Goal: Task Accomplishment & Management: Use online tool/utility

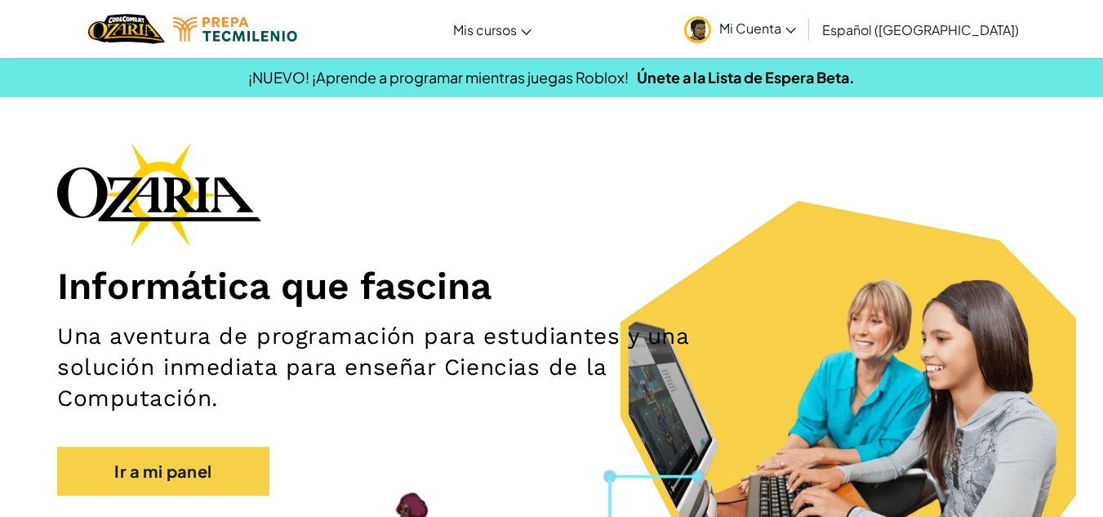
click at [154, 468] on link "Ir a mi panel" at bounding box center [163, 471] width 212 height 49
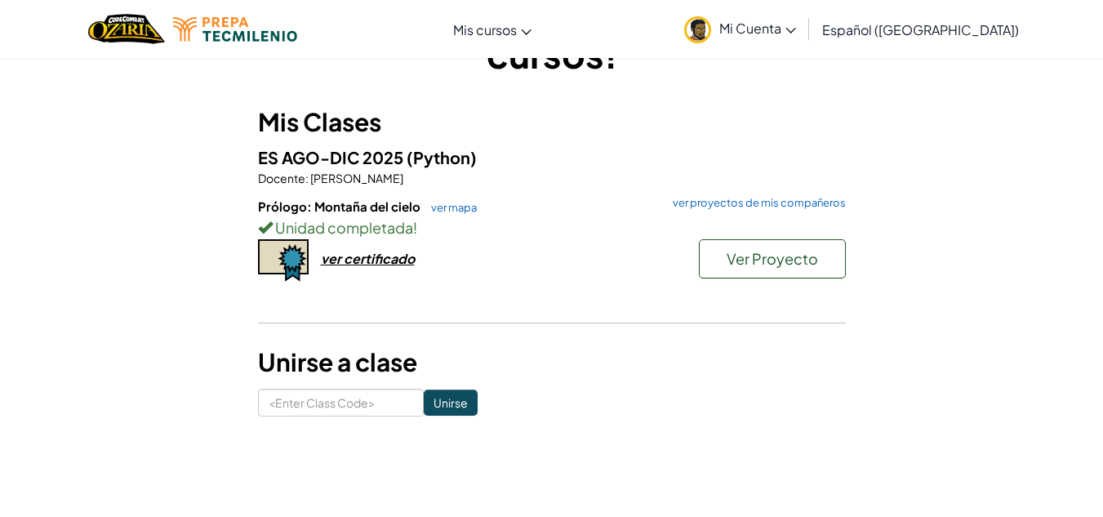
scroll to position [66, 0]
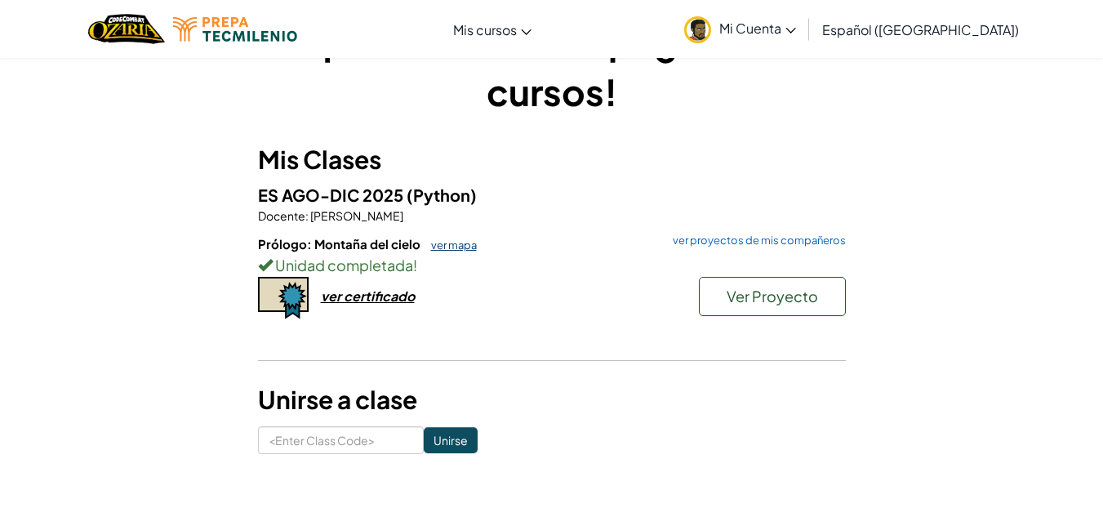
click at [435, 240] on link "ver mapa" at bounding box center [450, 244] width 54 height 13
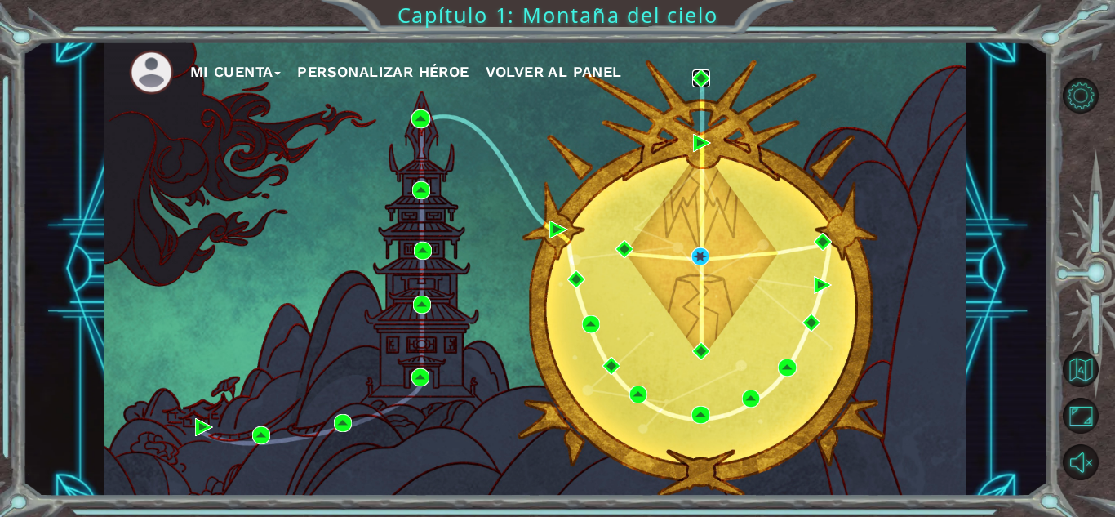
click at [702, 77] on img at bounding box center [701, 78] width 18 height 18
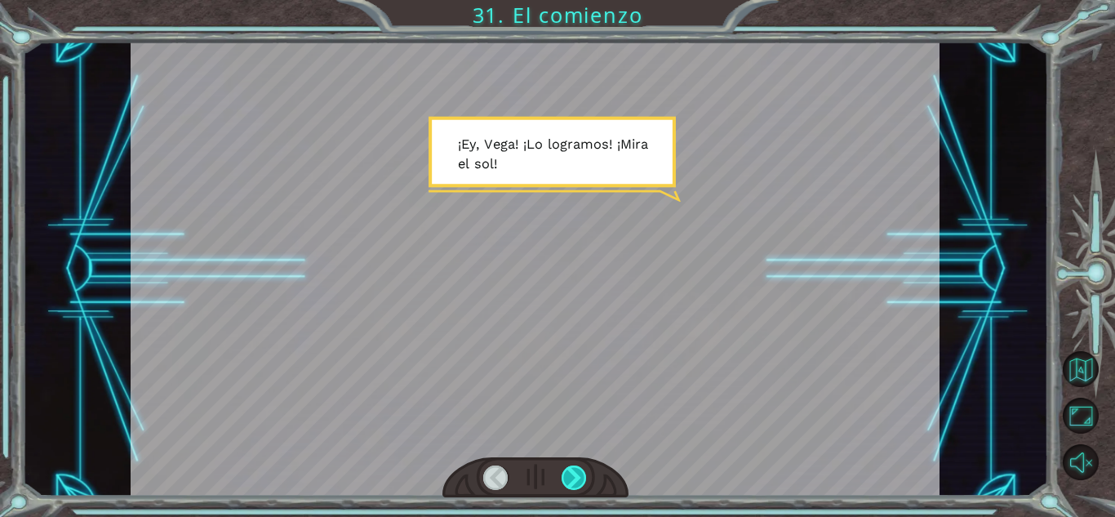
click at [572, 474] on div at bounding box center [574, 477] width 25 height 24
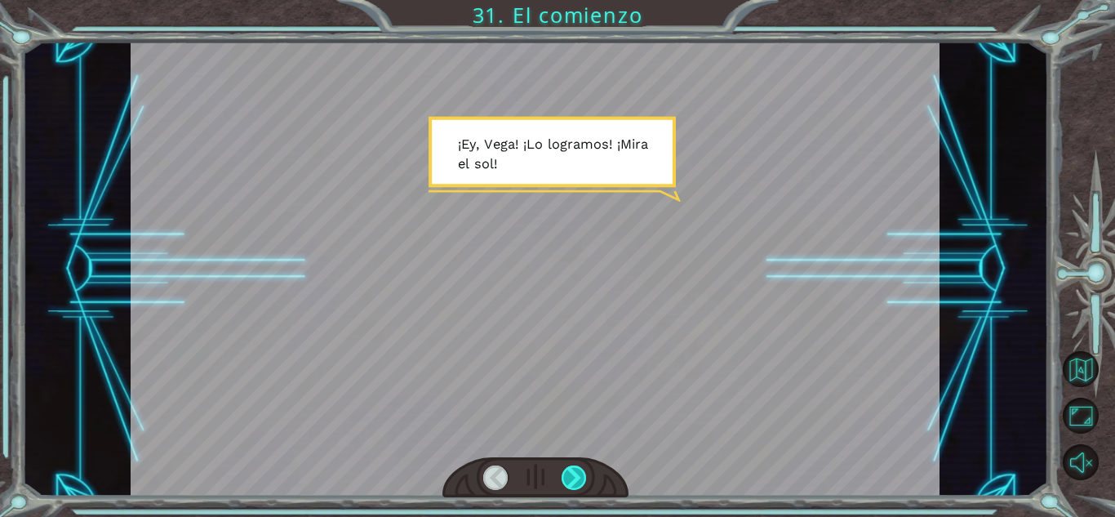
click at [572, 474] on div at bounding box center [574, 477] width 25 height 24
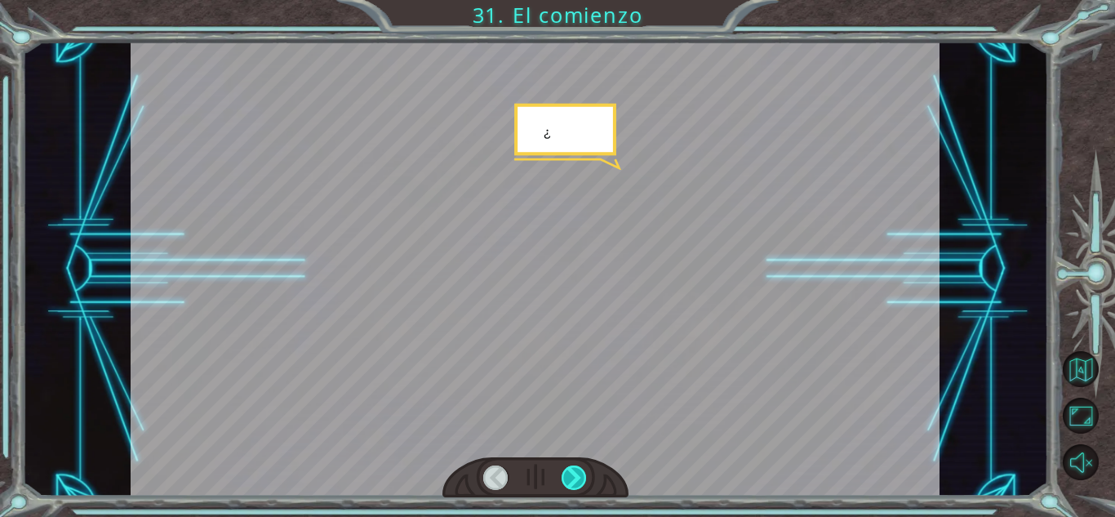
click at [572, 474] on div at bounding box center [574, 477] width 25 height 24
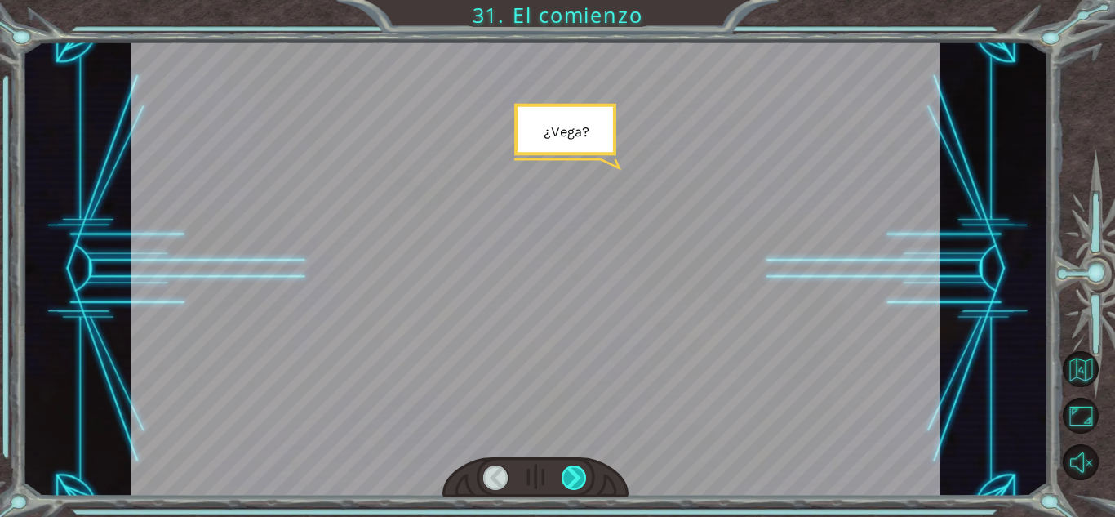
click at [572, 474] on div at bounding box center [574, 477] width 25 height 24
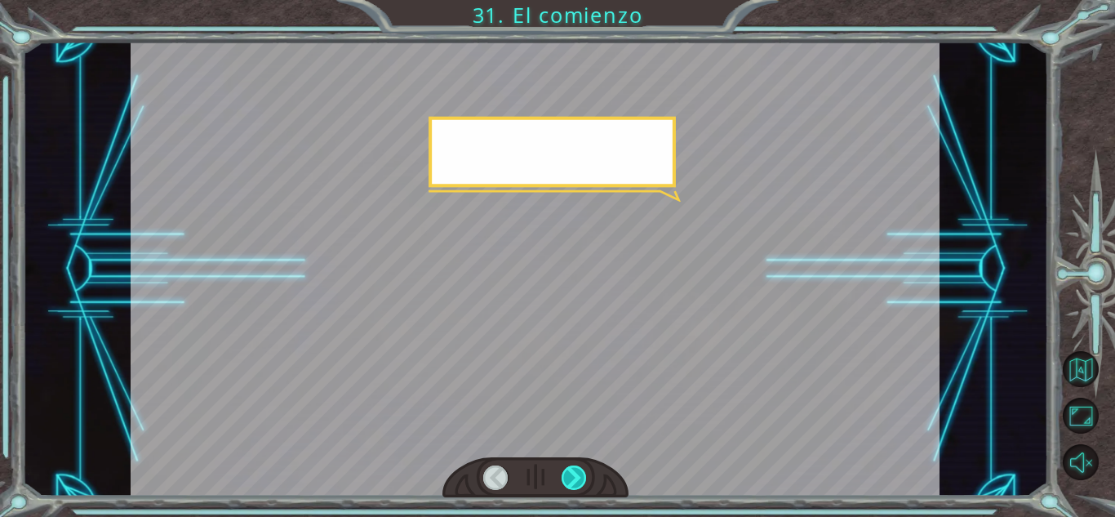
click at [572, 474] on div at bounding box center [574, 477] width 25 height 24
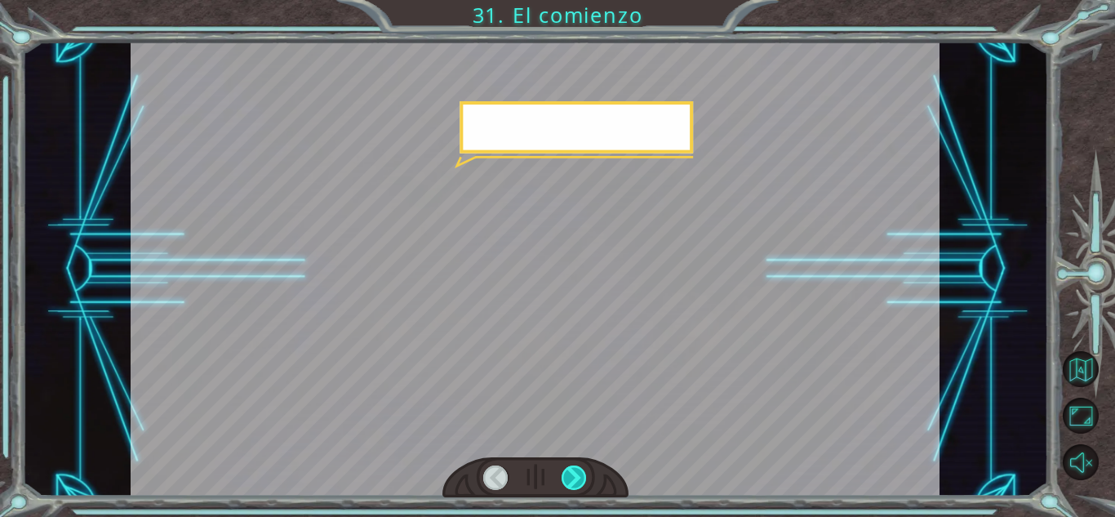
click at [572, 474] on div at bounding box center [574, 477] width 25 height 24
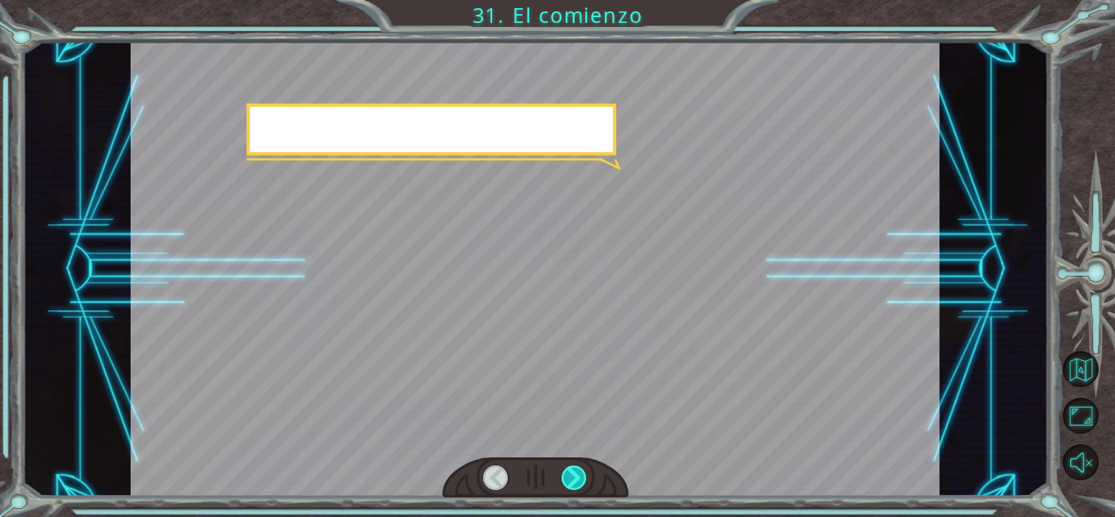
click at [572, 474] on div at bounding box center [574, 477] width 25 height 24
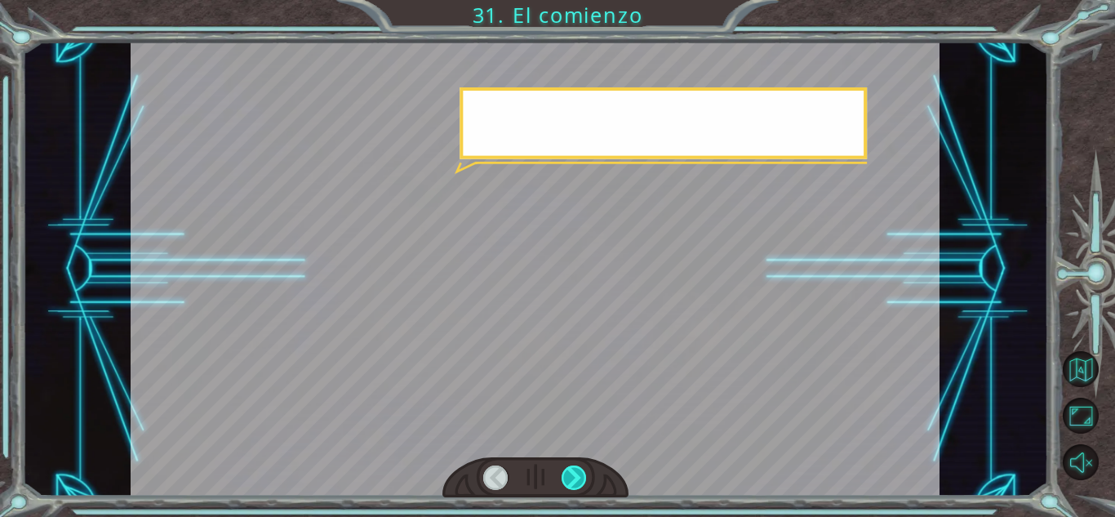
click at [572, 474] on div at bounding box center [574, 477] width 25 height 24
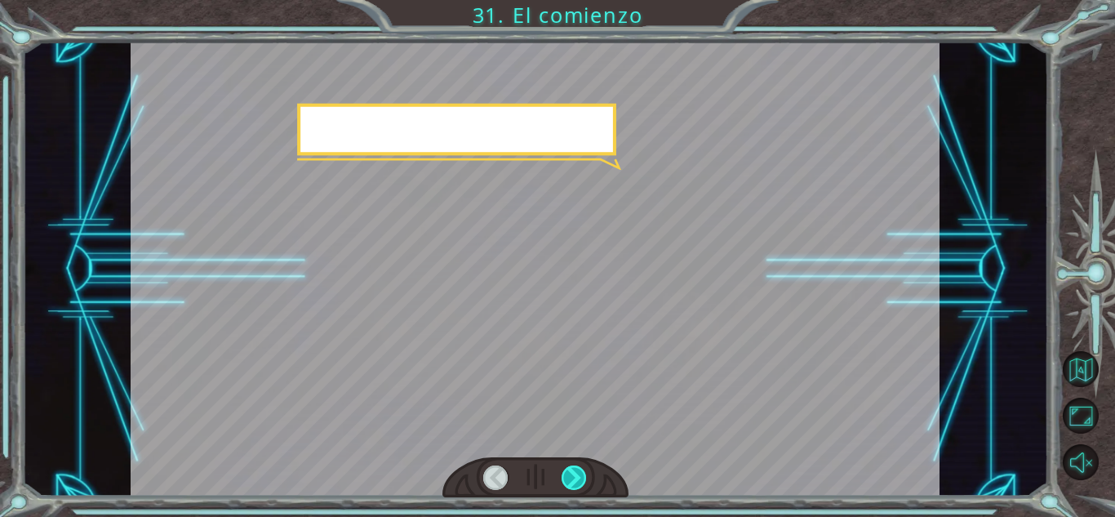
click at [572, 474] on div at bounding box center [574, 477] width 25 height 24
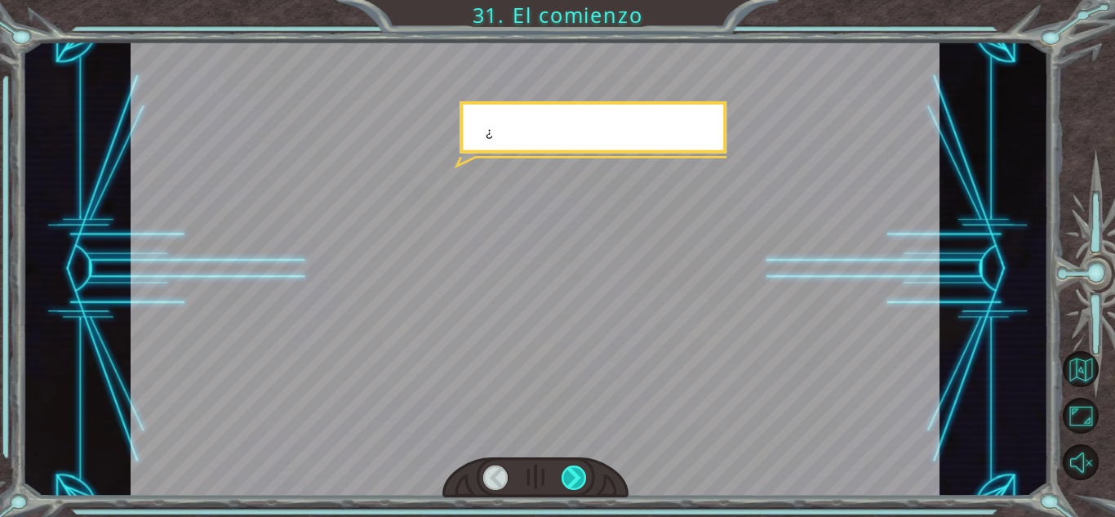
click at [572, 474] on div at bounding box center [574, 477] width 25 height 24
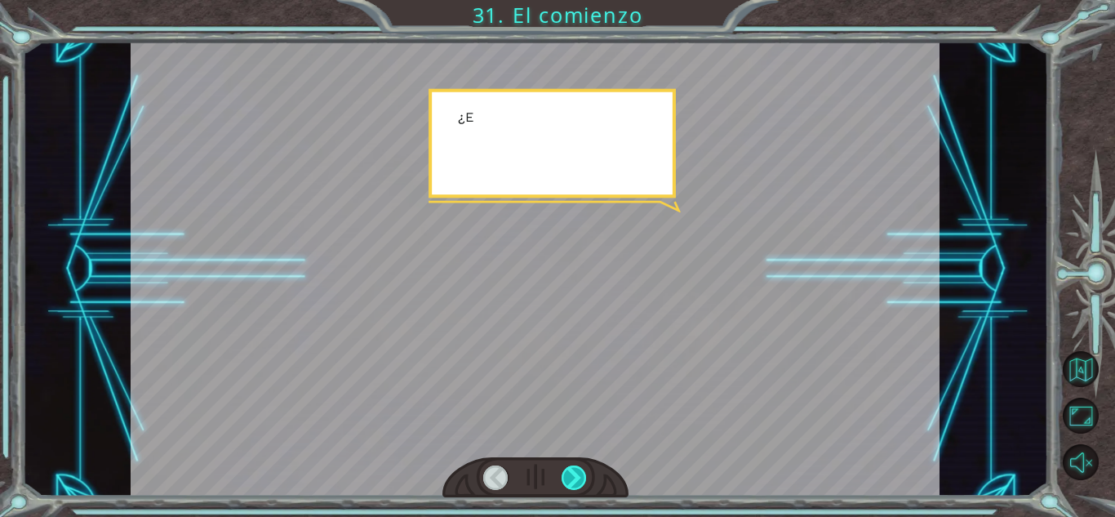
click at [572, 474] on div at bounding box center [574, 477] width 25 height 24
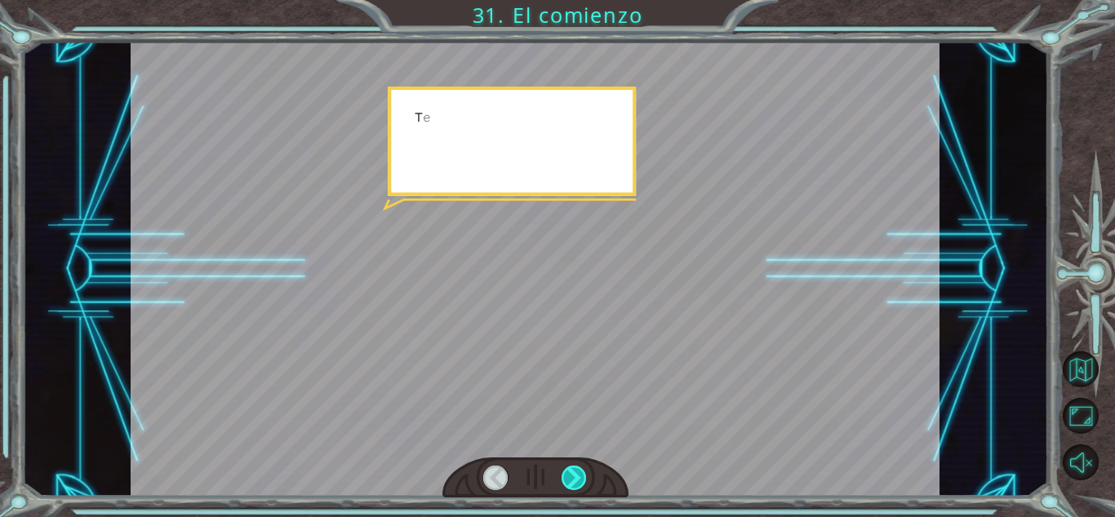
click at [572, 474] on div at bounding box center [574, 477] width 25 height 24
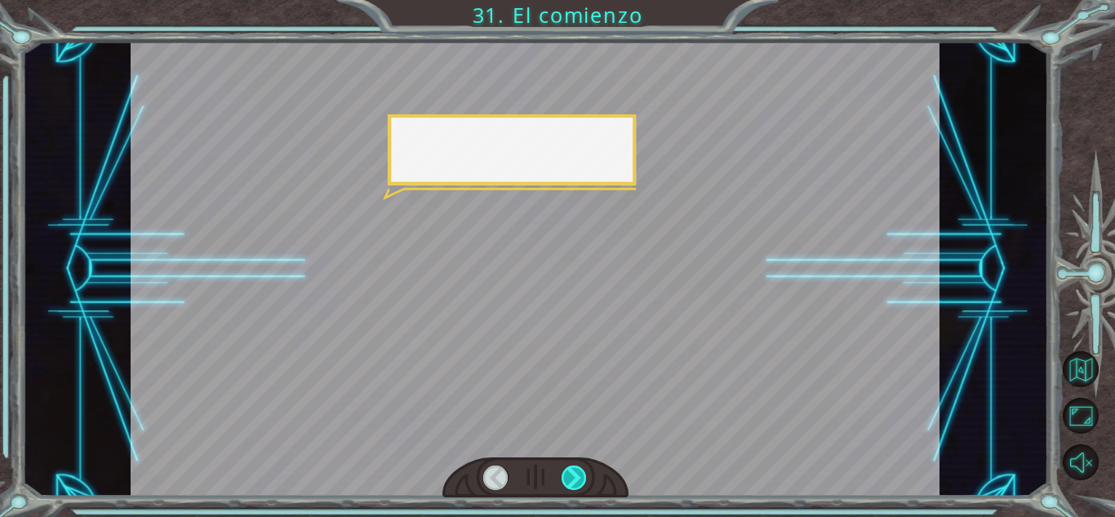
click at [572, 474] on div at bounding box center [574, 477] width 25 height 24
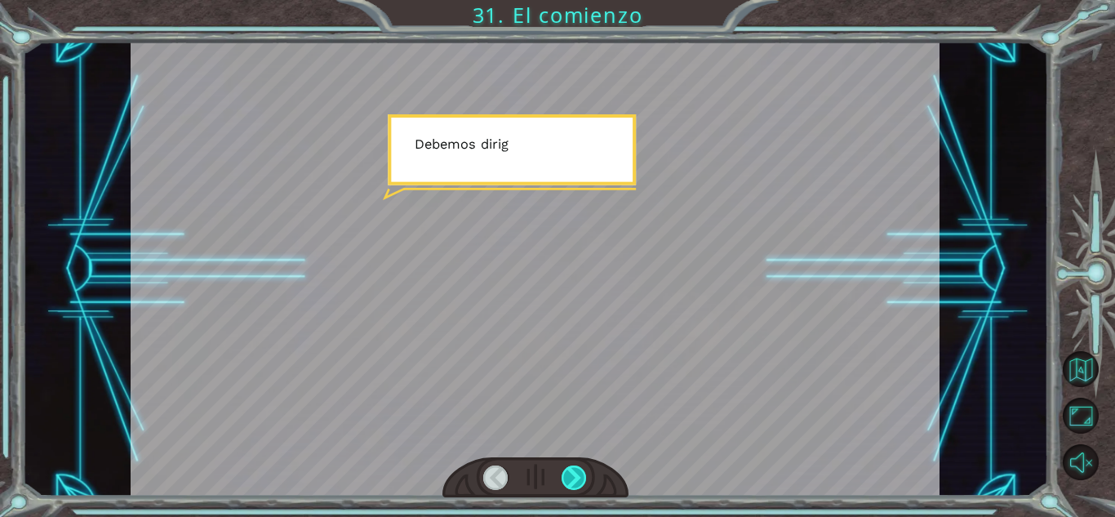
click at [572, 474] on div at bounding box center [574, 477] width 25 height 24
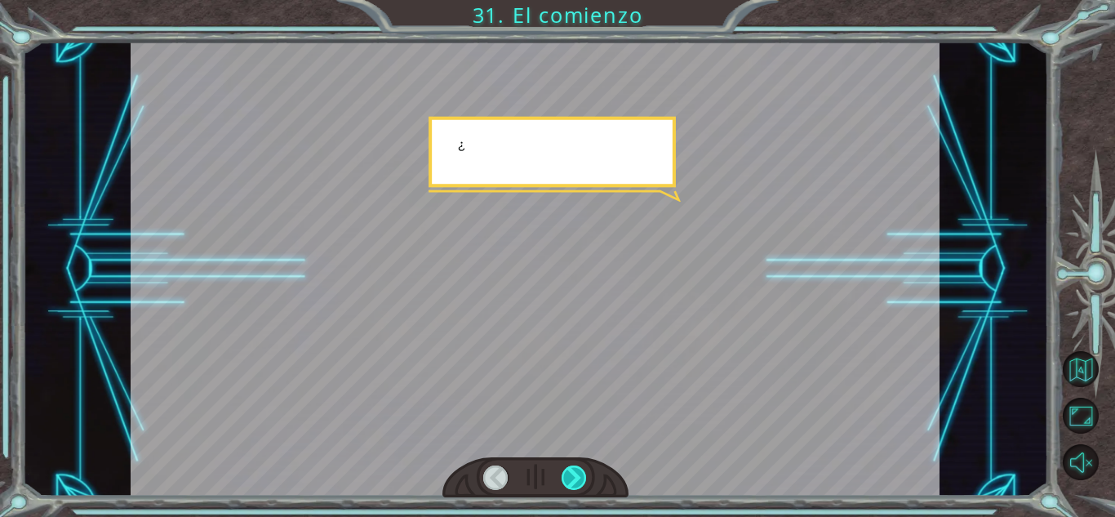
click at [572, 474] on div at bounding box center [574, 477] width 25 height 24
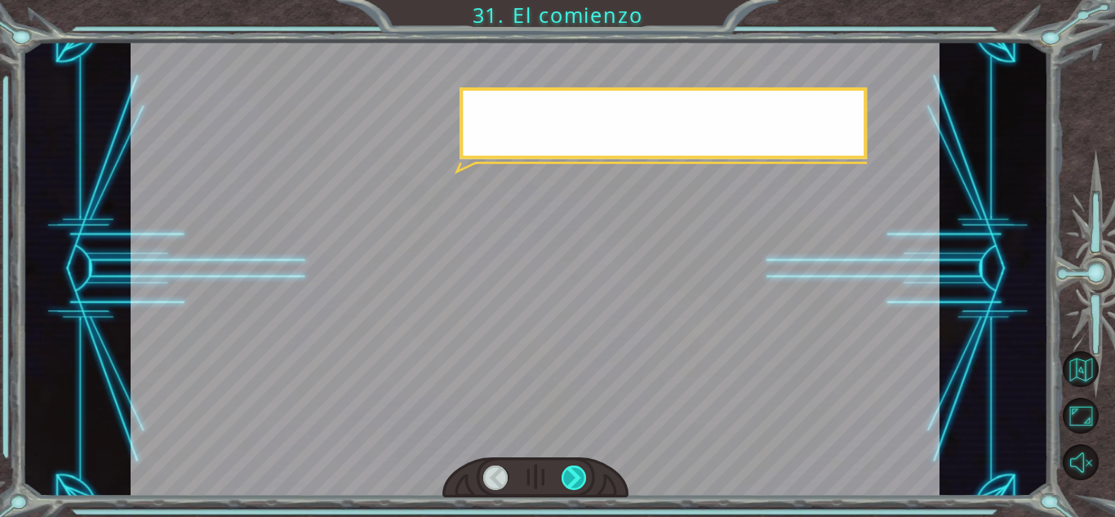
click at [572, 474] on div at bounding box center [574, 477] width 25 height 24
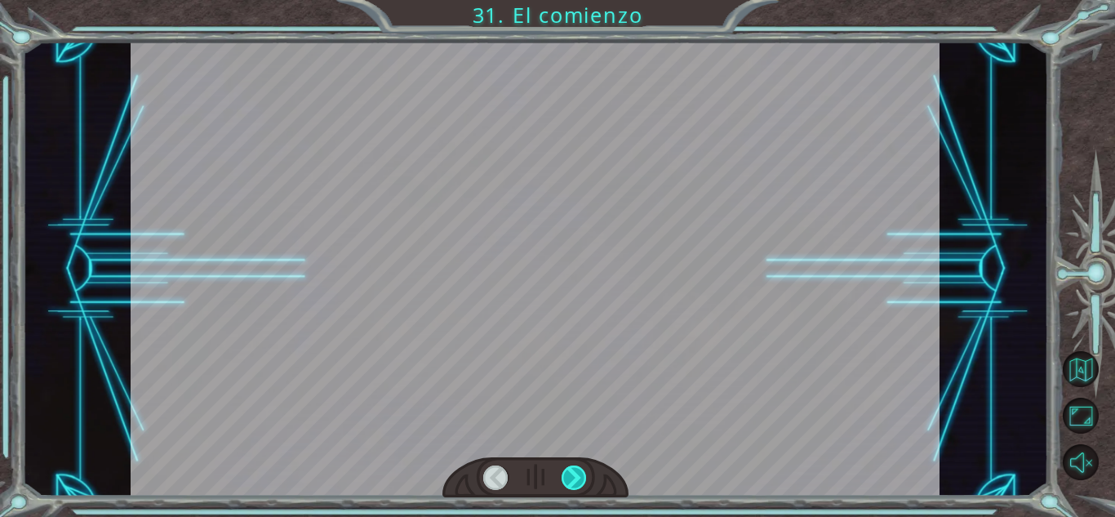
click at [572, 474] on div at bounding box center [574, 477] width 25 height 24
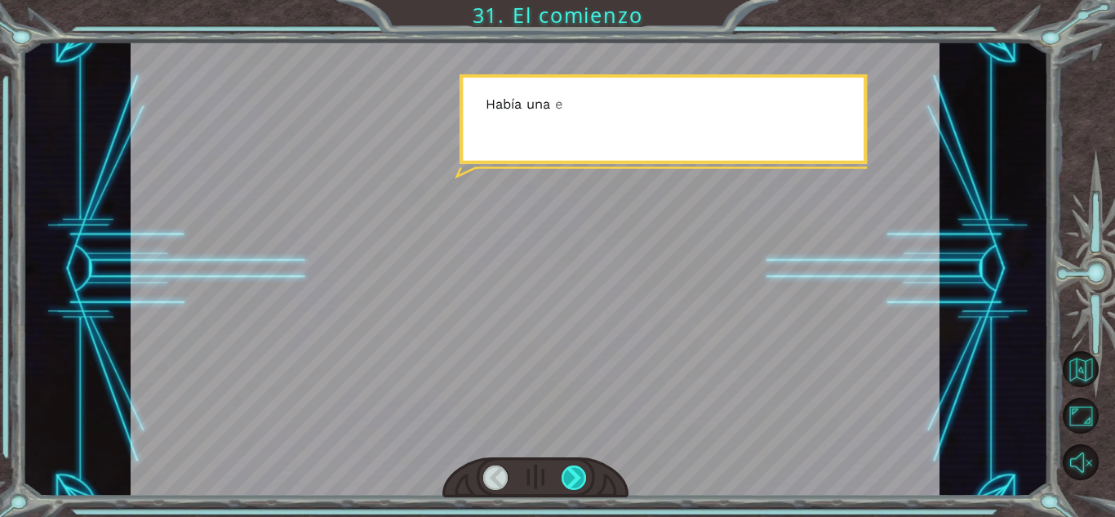
click at [572, 474] on div at bounding box center [574, 477] width 25 height 24
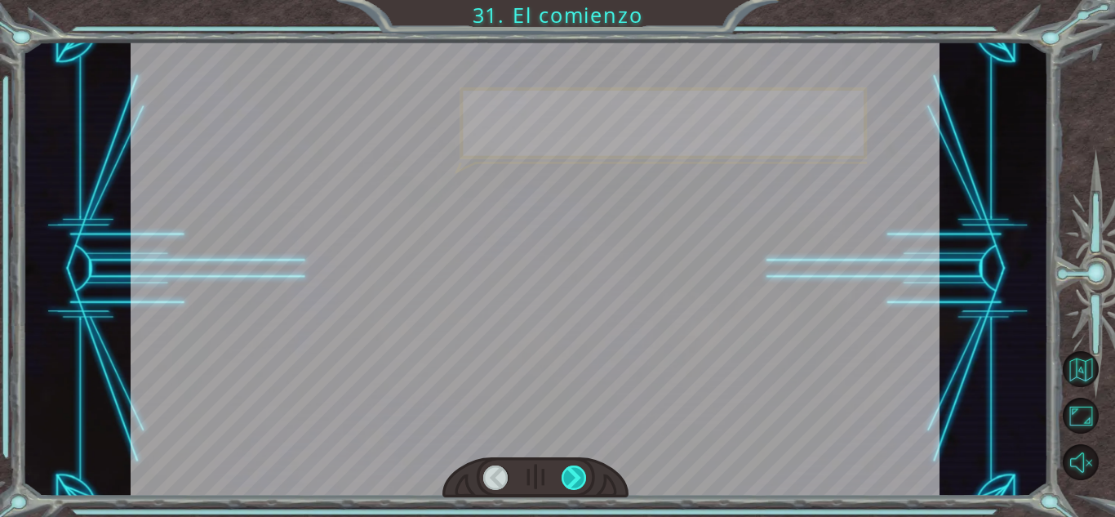
click at [572, 474] on div at bounding box center [574, 477] width 25 height 24
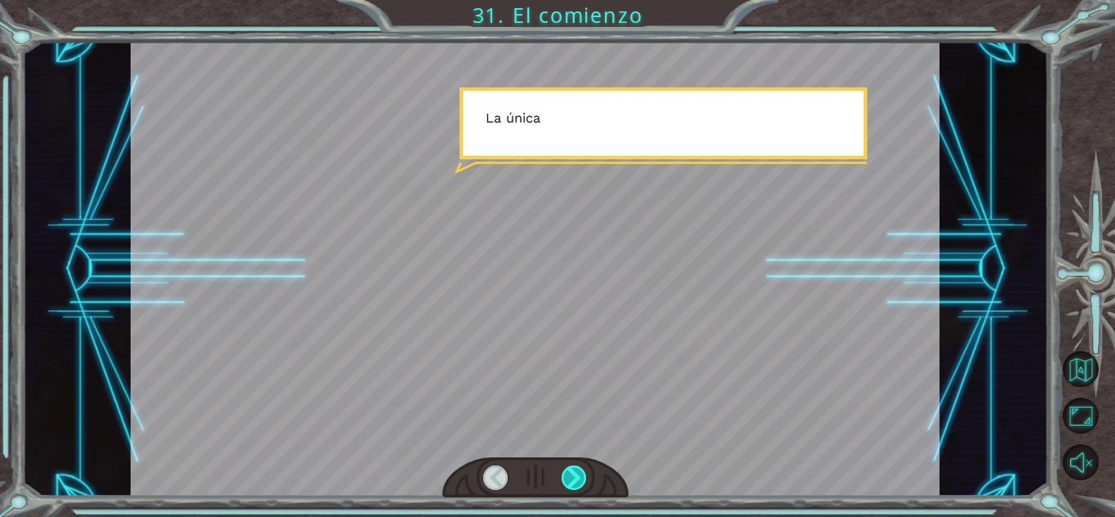
click at [572, 474] on div at bounding box center [574, 477] width 25 height 24
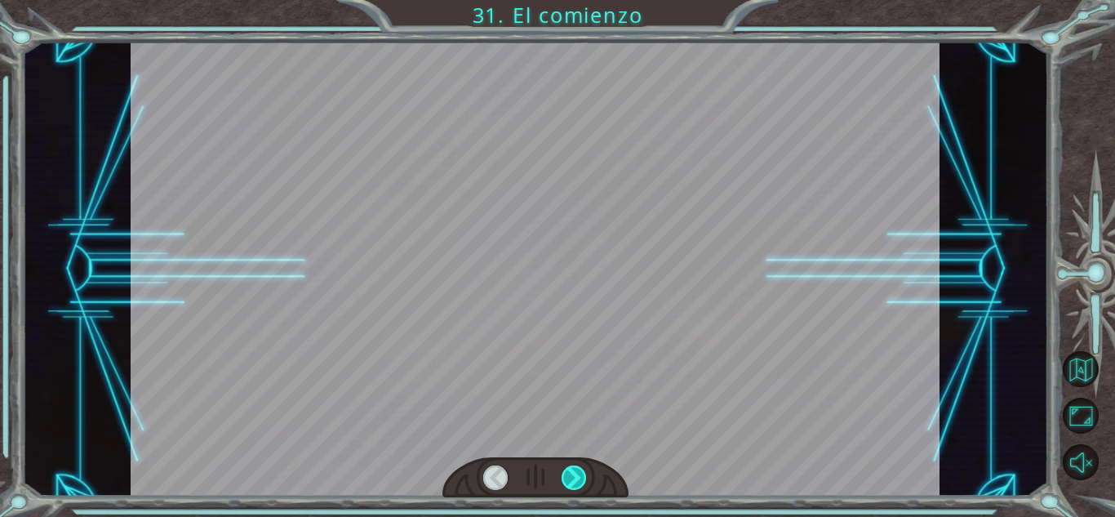
click at [572, 474] on div at bounding box center [574, 477] width 25 height 24
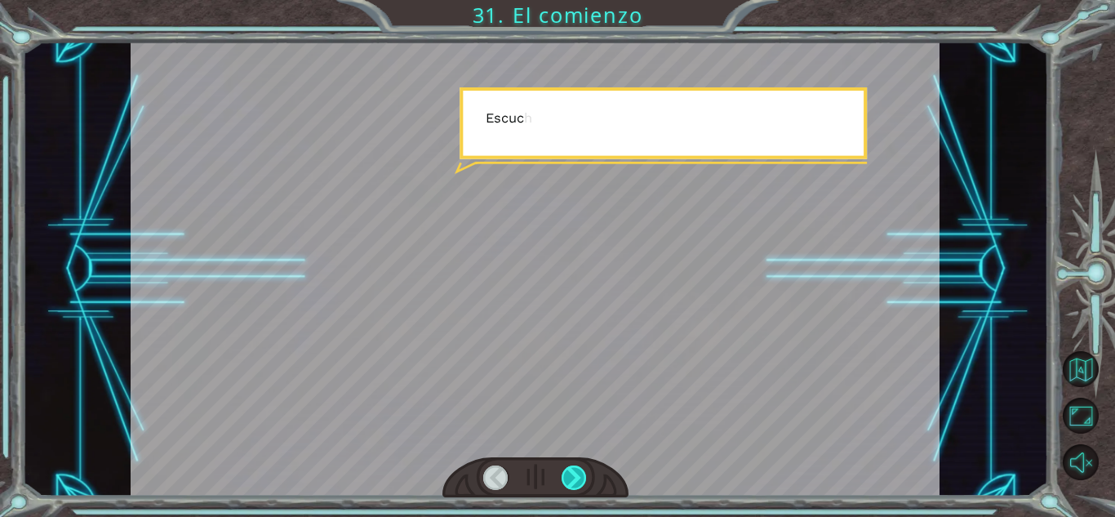
click at [572, 474] on div at bounding box center [574, 477] width 25 height 24
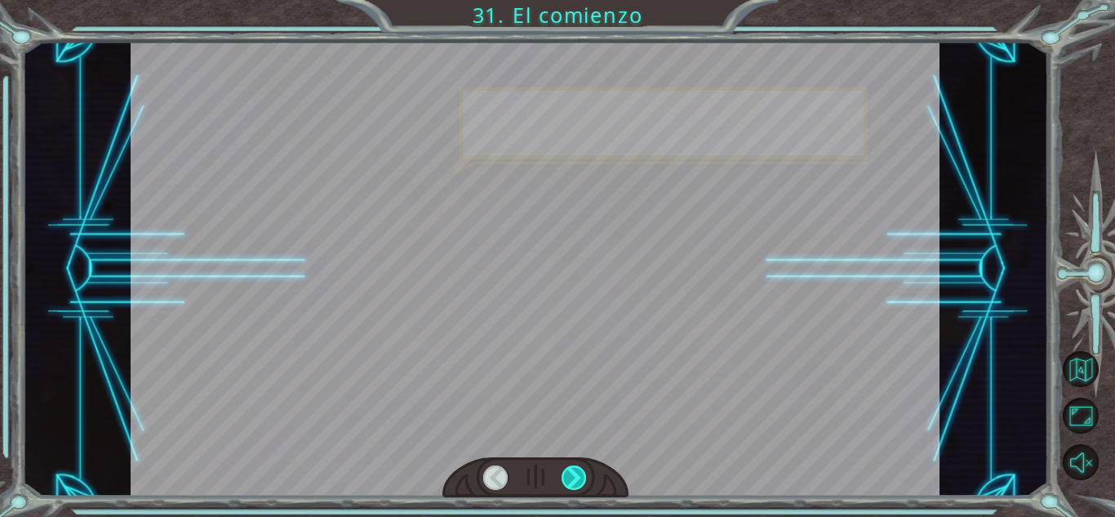
click at [572, 474] on div at bounding box center [574, 477] width 25 height 24
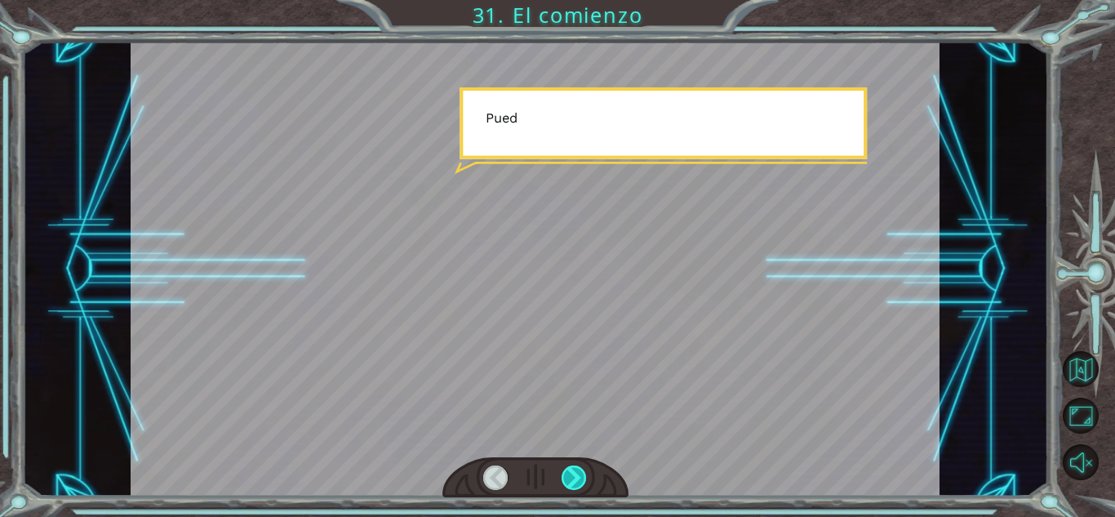
click at [572, 474] on div at bounding box center [574, 477] width 25 height 24
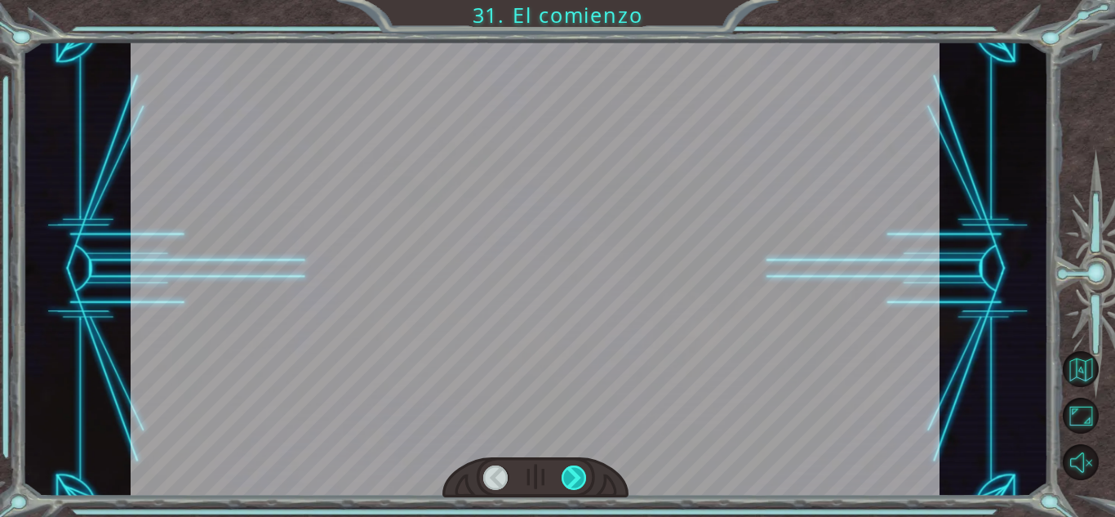
click at [572, 474] on div at bounding box center [574, 477] width 25 height 24
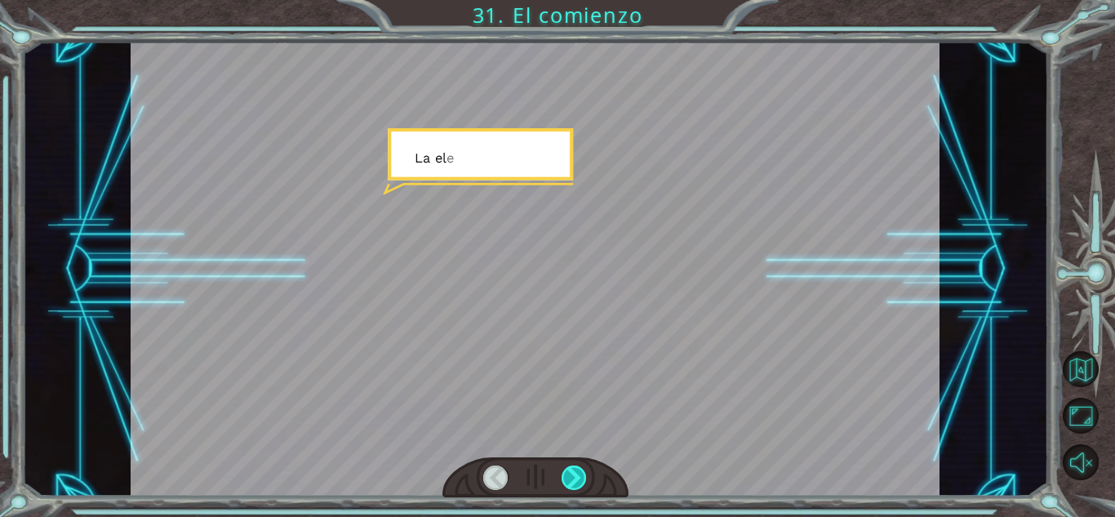
click at [572, 474] on div at bounding box center [574, 477] width 25 height 24
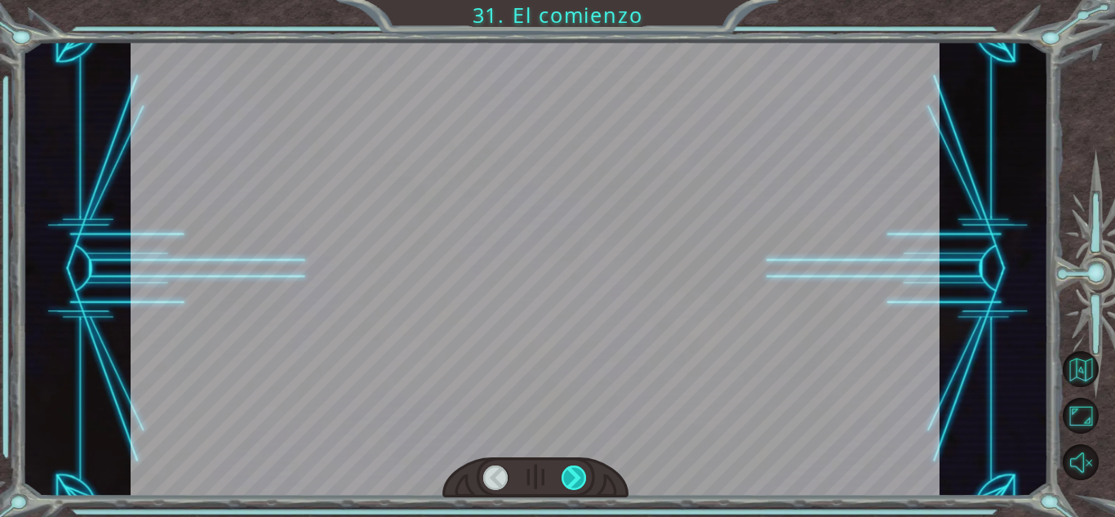
click at [572, 474] on div at bounding box center [574, 477] width 25 height 24
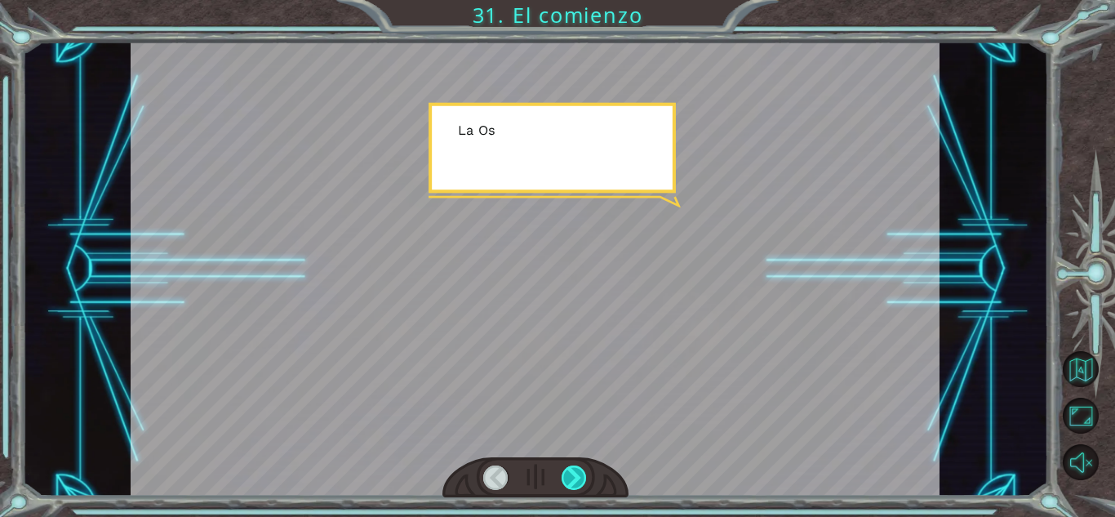
click at [572, 474] on div at bounding box center [574, 477] width 25 height 24
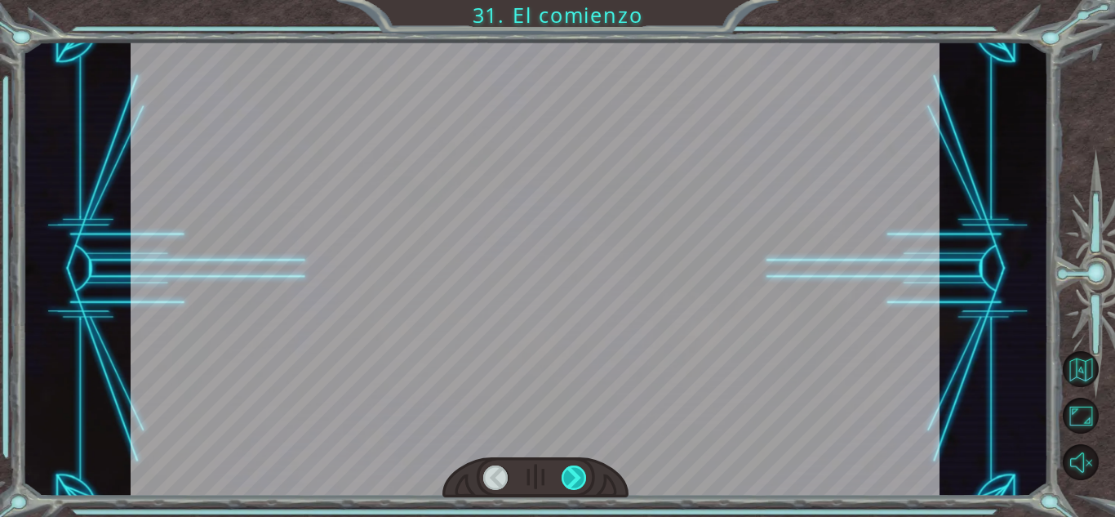
click at [572, 474] on div at bounding box center [574, 477] width 25 height 24
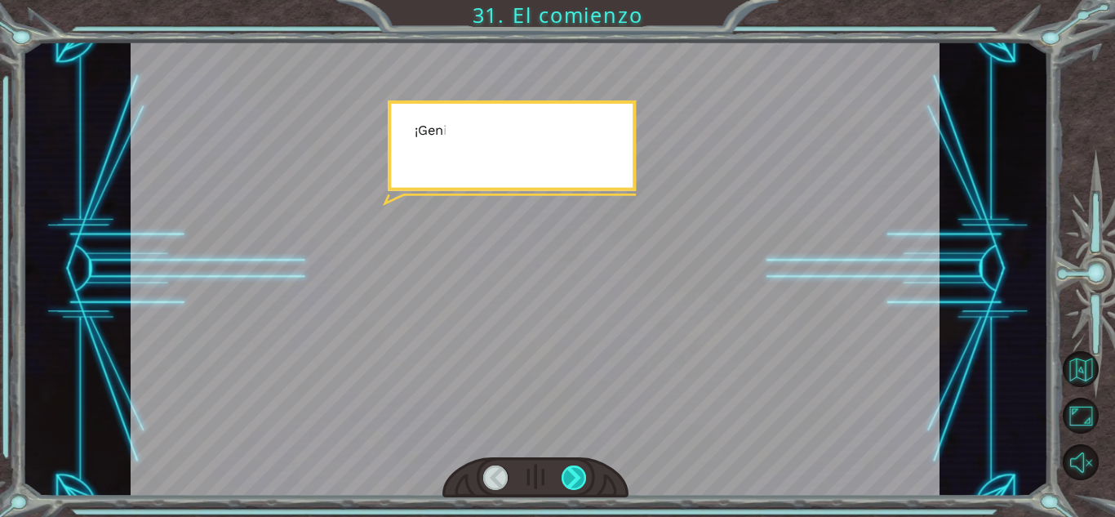
click at [572, 474] on div at bounding box center [574, 477] width 25 height 24
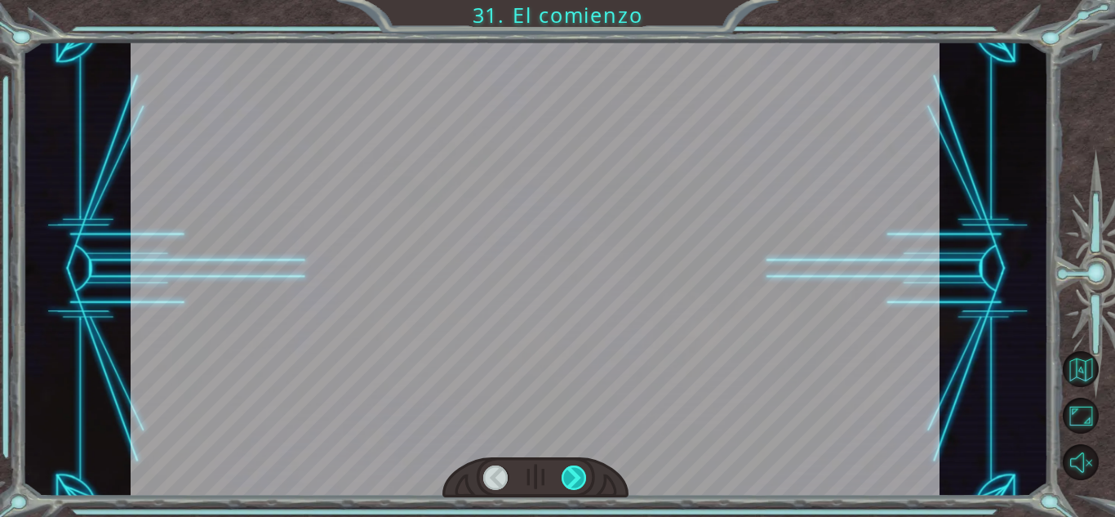
click at [572, 474] on div at bounding box center [574, 477] width 25 height 24
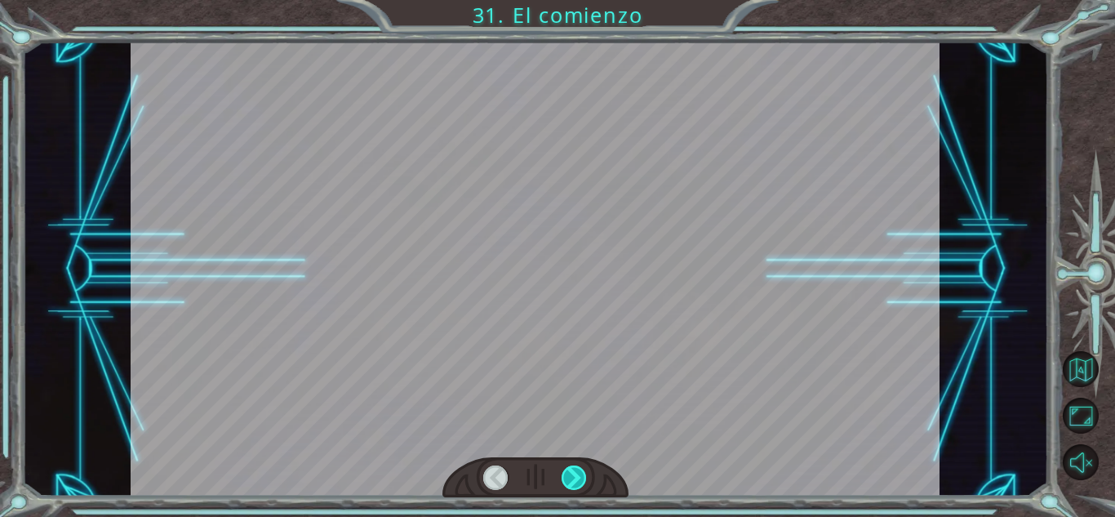
click at [572, 474] on div at bounding box center [574, 477] width 25 height 24
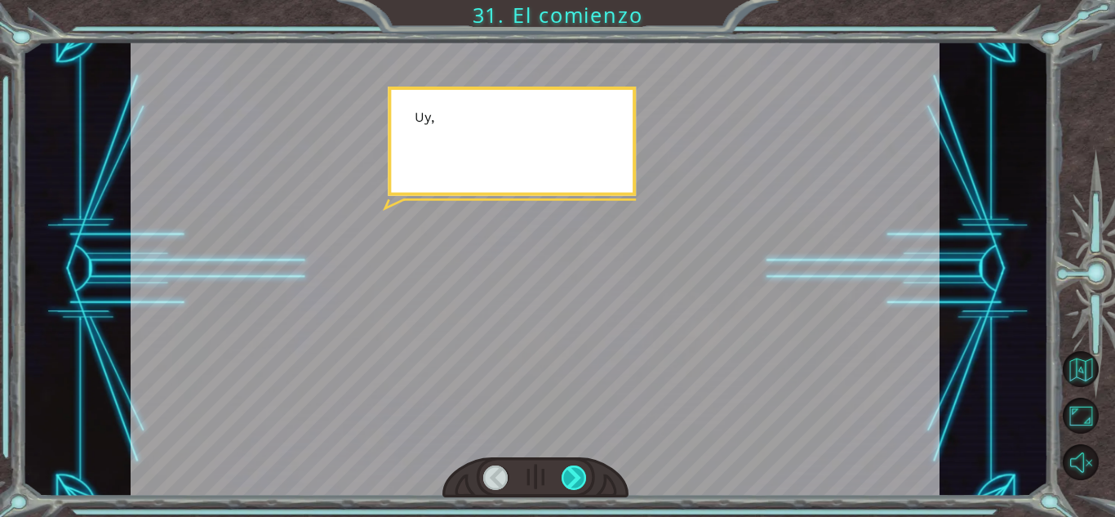
click at [572, 474] on div at bounding box center [574, 477] width 25 height 24
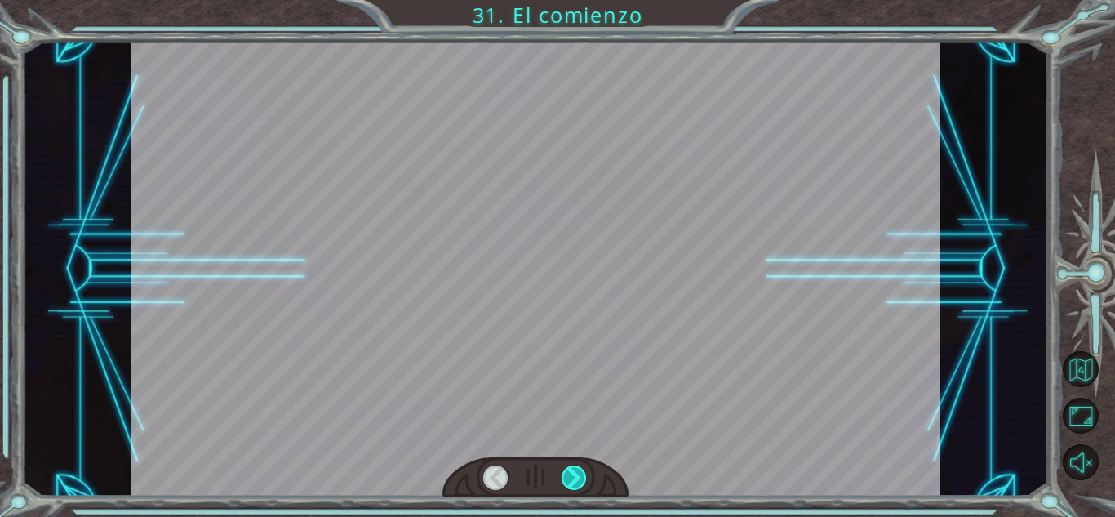
click at [572, 474] on div at bounding box center [574, 477] width 25 height 24
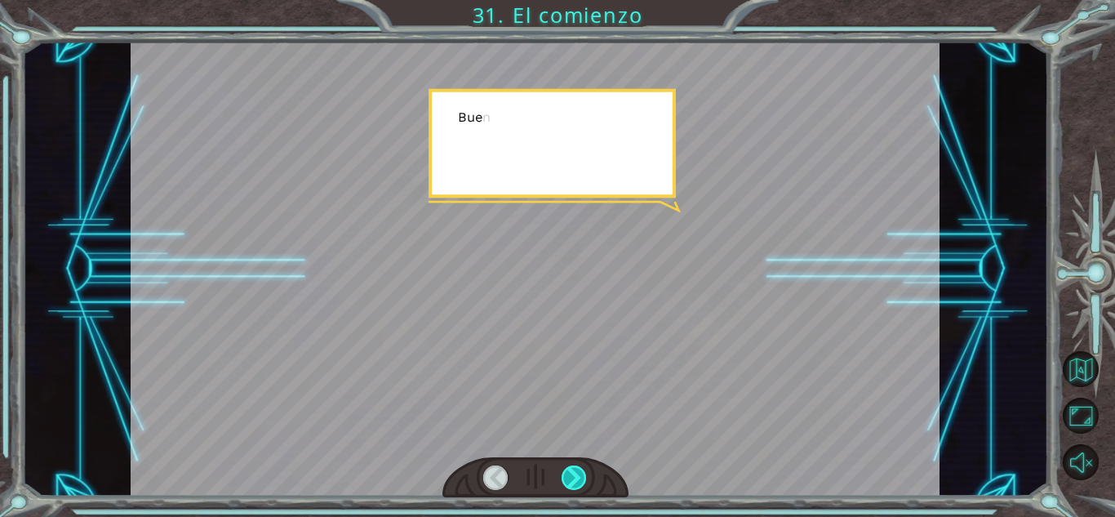
click at [572, 474] on div at bounding box center [574, 477] width 25 height 24
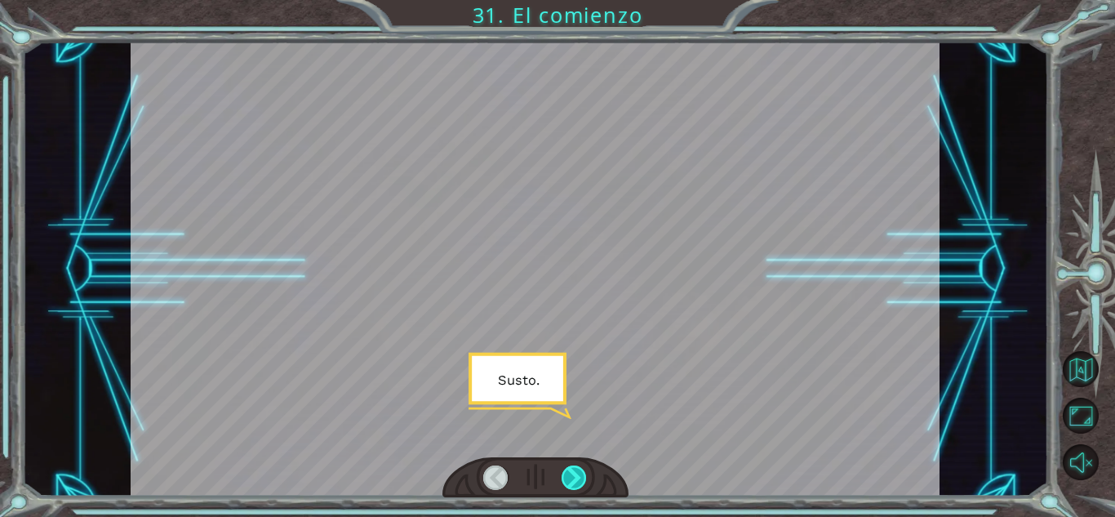
click at [572, 474] on div at bounding box center [574, 477] width 25 height 24
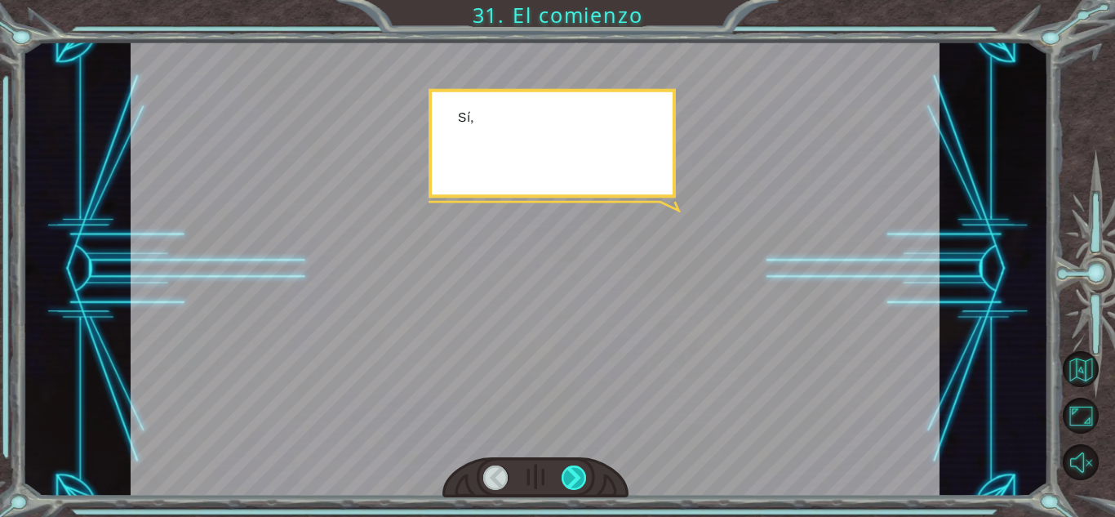
click at [572, 474] on div at bounding box center [574, 477] width 25 height 24
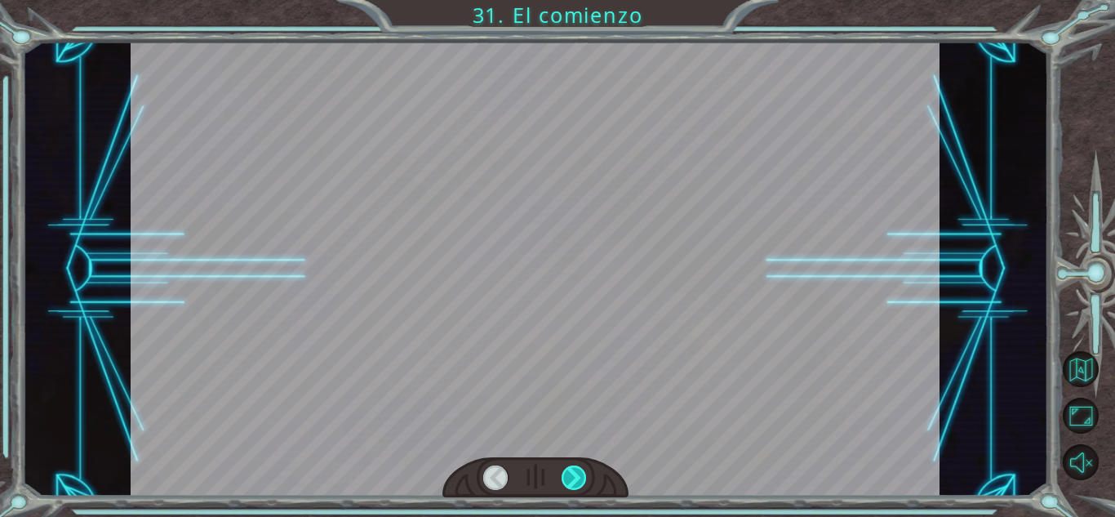
click at [572, 474] on div at bounding box center [574, 477] width 25 height 24
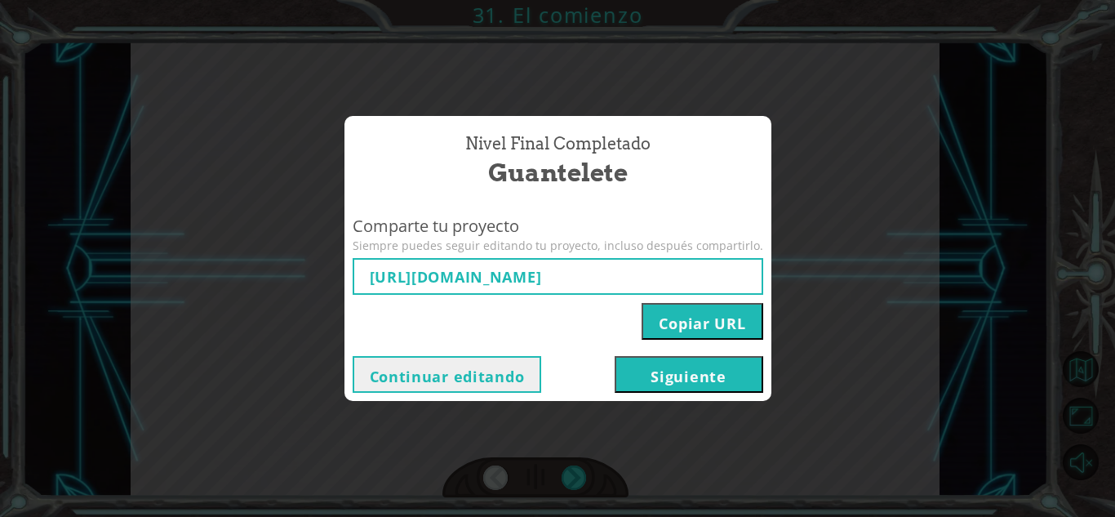
type input "[URL][DOMAIN_NAME]"
